Goal: Check status: Check status

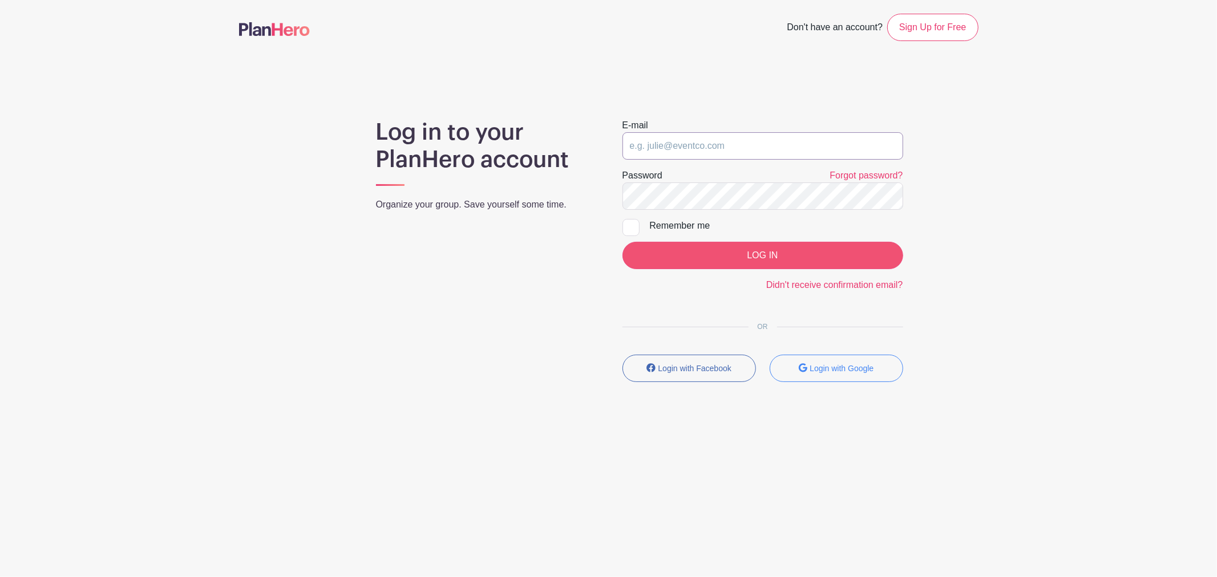
type input "[EMAIL_ADDRESS][DOMAIN_NAME]"
click at [770, 260] on input "LOG IN" at bounding box center [762, 255] width 281 height 27
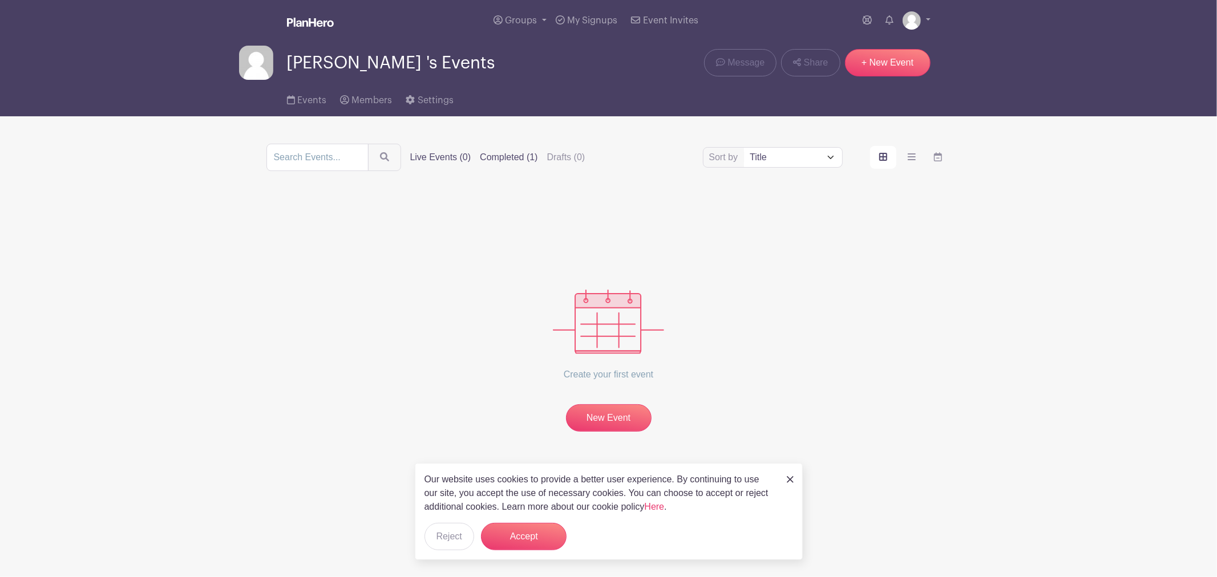
click at [513, 154] on label "Completed (1)" at bounding box center [509, 158] width 58 height 14
click at [0, 0] on input "Completed (1)" at bounding box center [0, 0] width 0 height 0
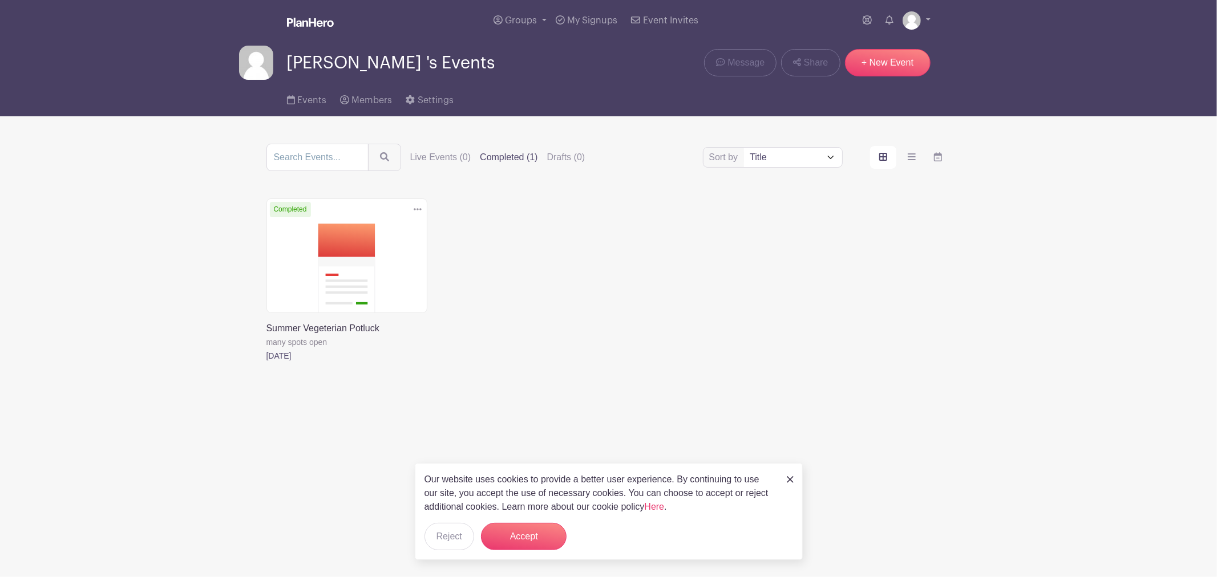
drag, startPoint x: 339, startPoint y: 246, endPoint x: 355, endPoint y: 245, distance: 16.0
click at [266, 363] on link at bounding box center [266, 363] width 0 height 0
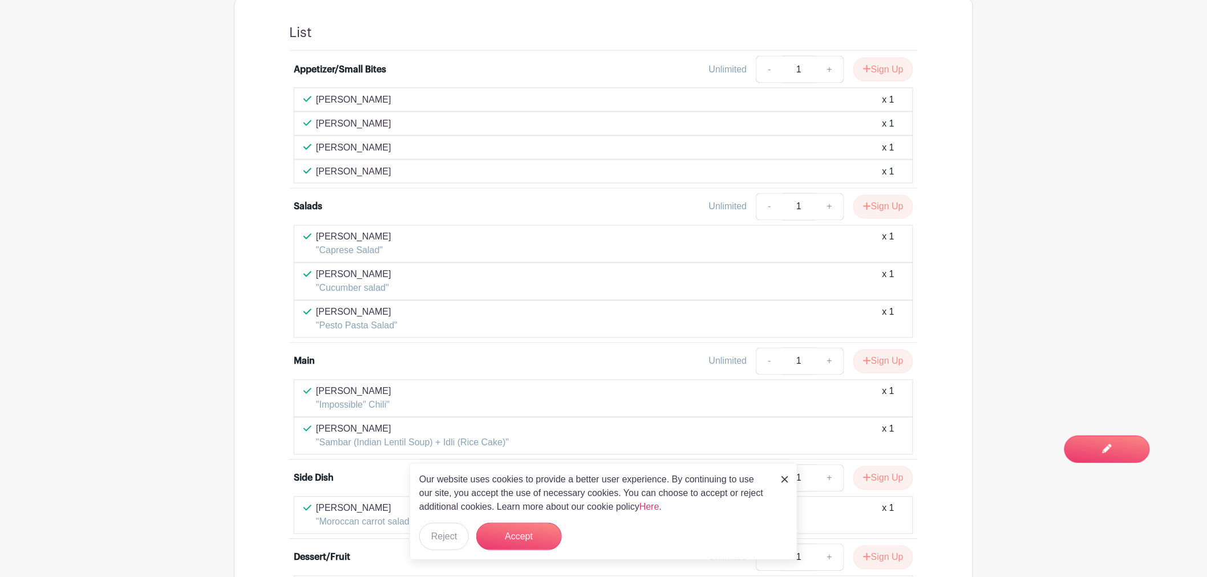
scroll to position [697, 0]
click at [540, 540] on button "Accept" at bounding box center [519, 536] width 86 height 27
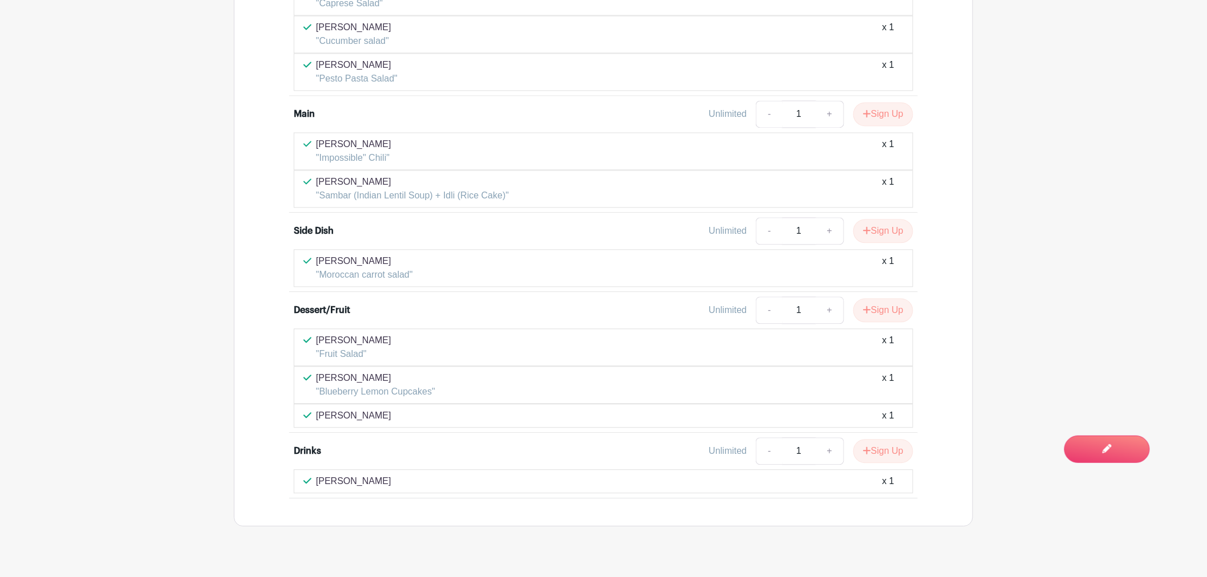
scroll to position [966, 0]
